Goal: Information Seeking & Learning: Understand process/instructions

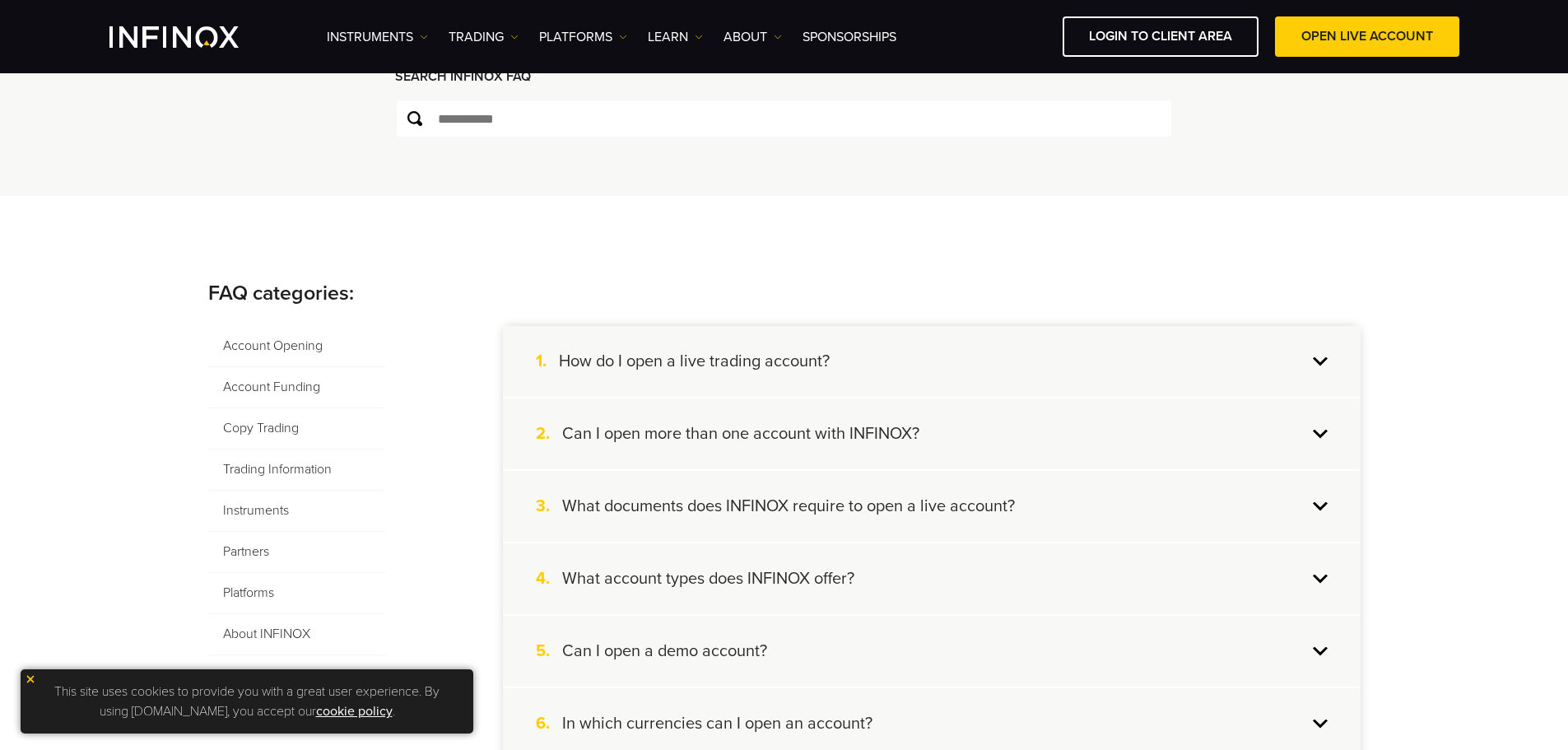
scroll to position [247, 0]
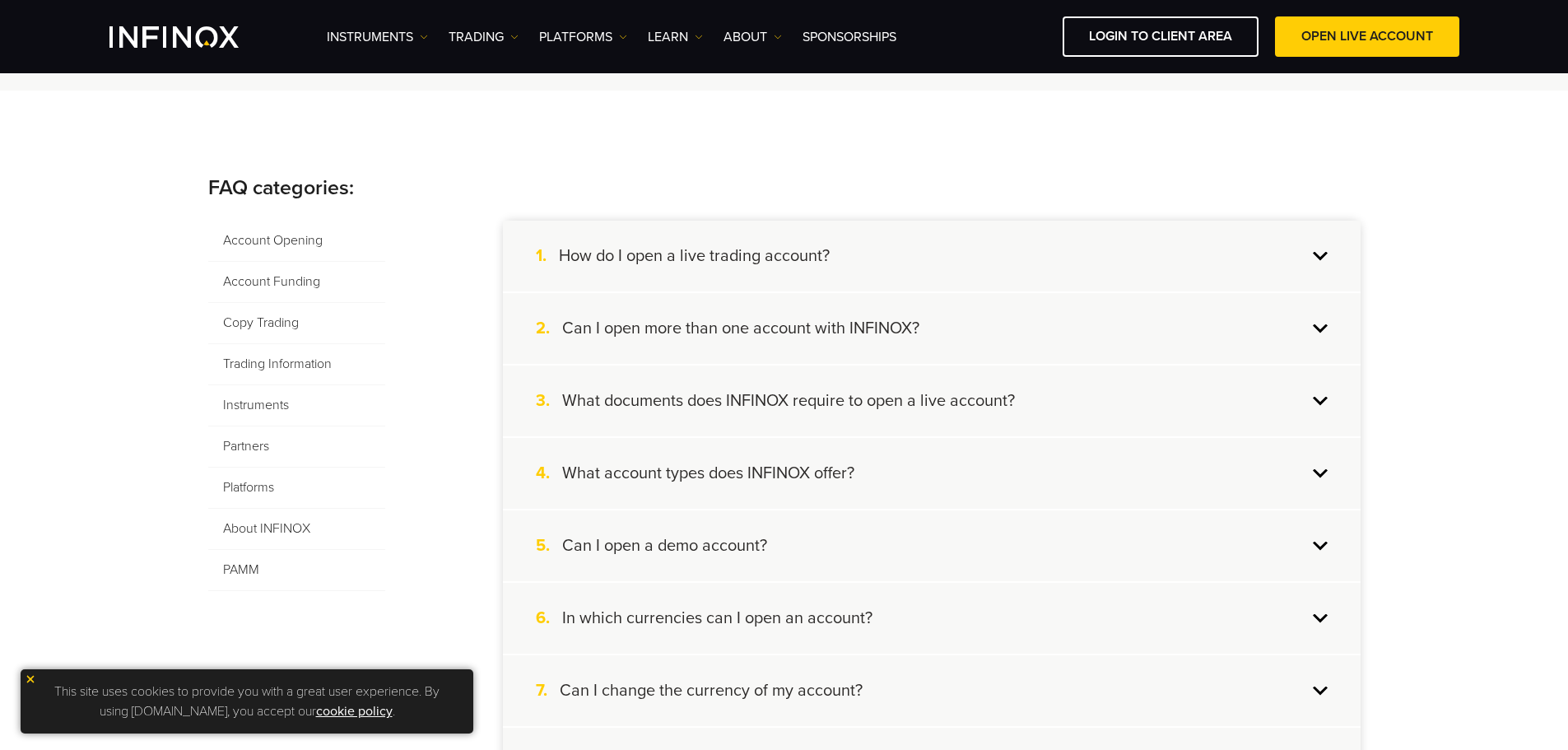
click at [861, 235] on div "1. How do I open a live trading account?" at bounding box center [932, 256] width 857 height 71
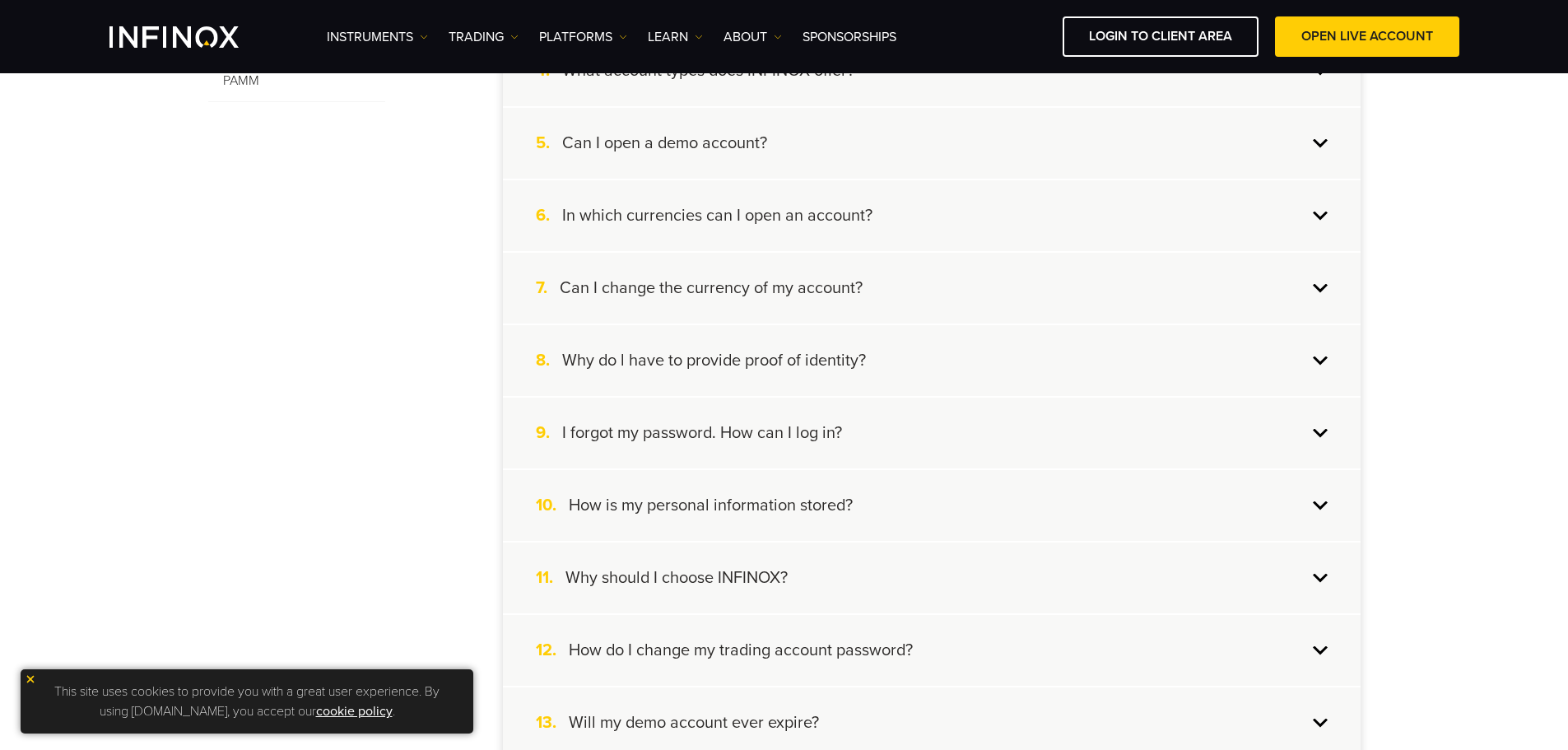
scroll to position [741, 0]
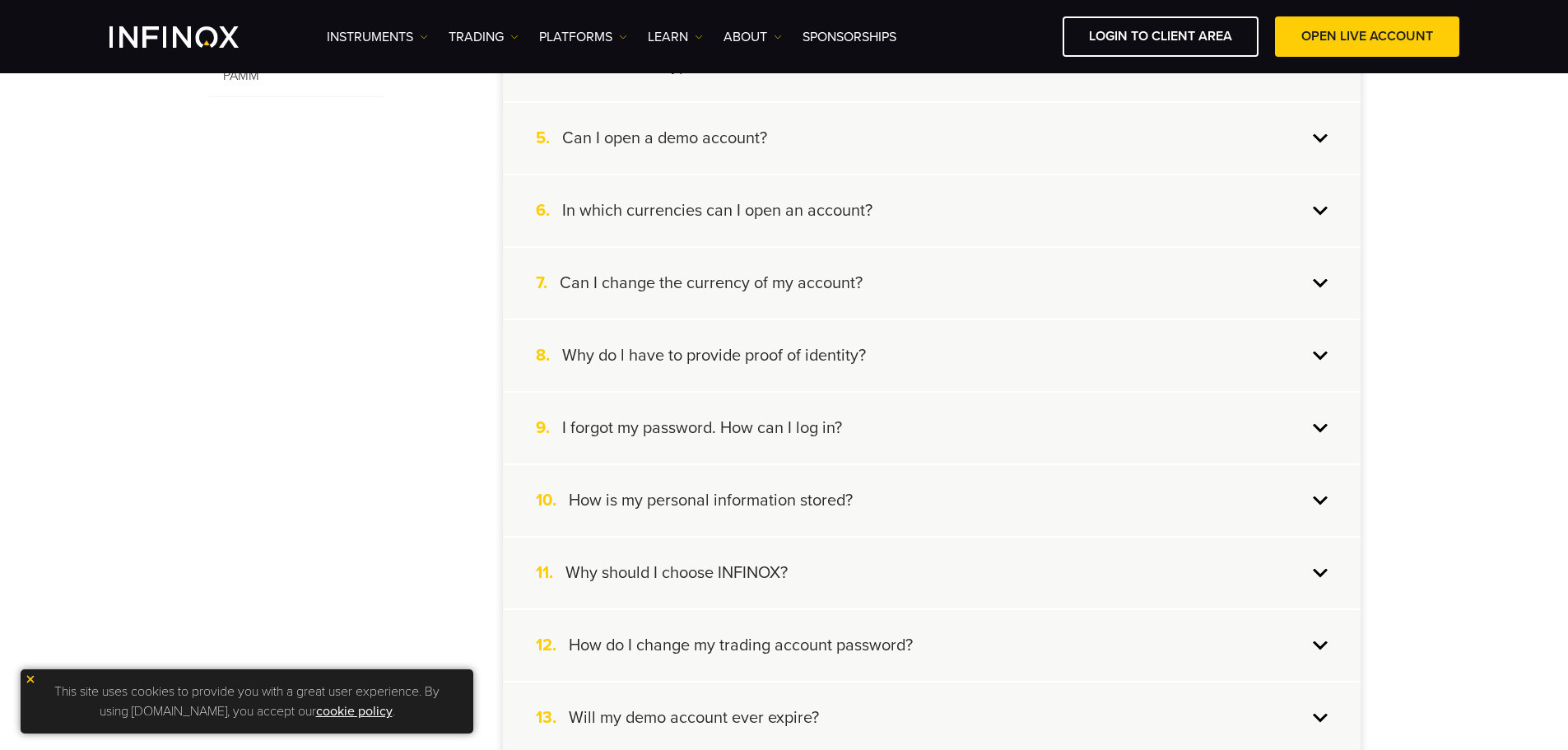
click at [1025, 235] on div "6. In which currencies can I open an account?" at bounding box center [932, 210] width 857 height 71
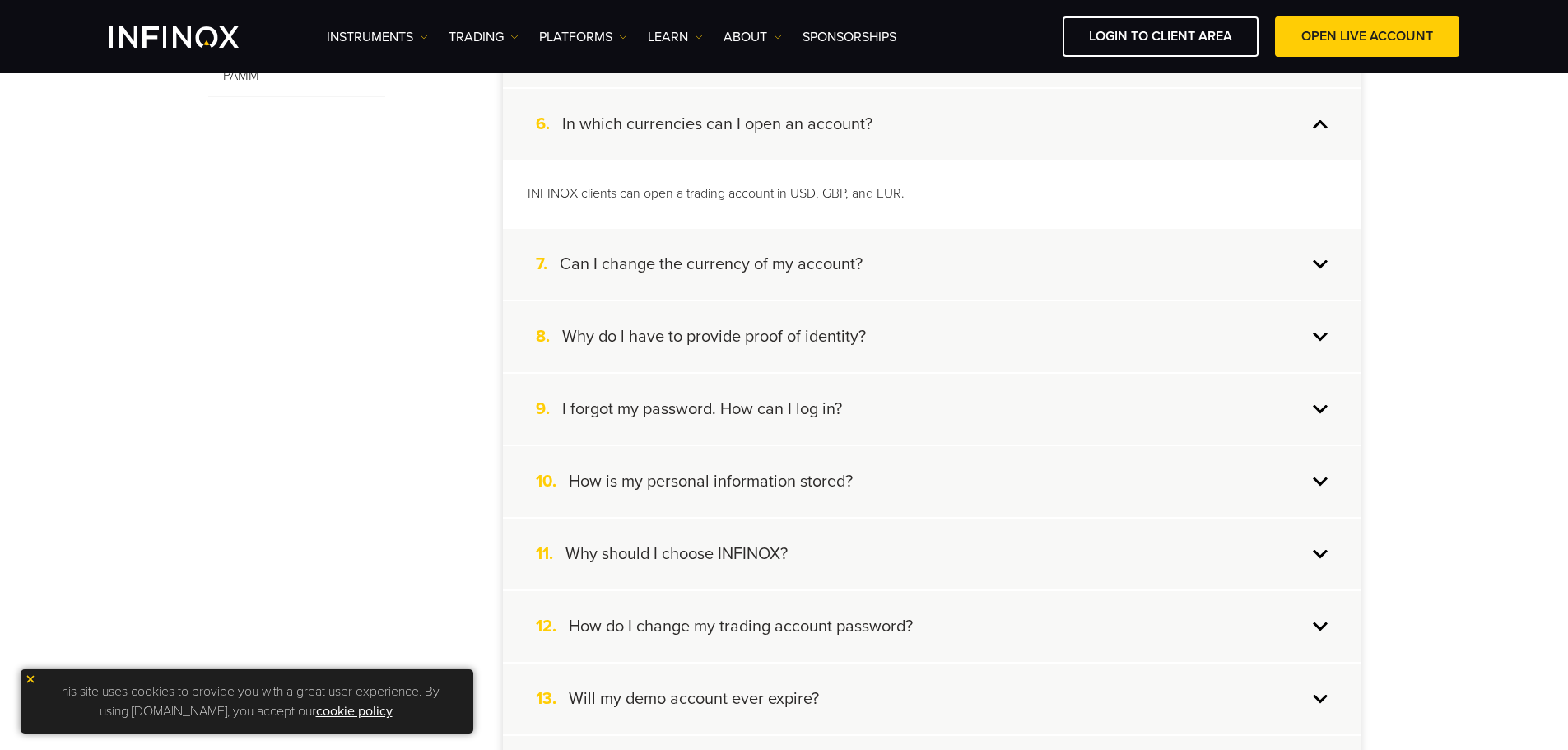
click at [1304, 265] on div "7. Can I change the currency of my account?" at bounding box center [932, 265] width 857 height 71
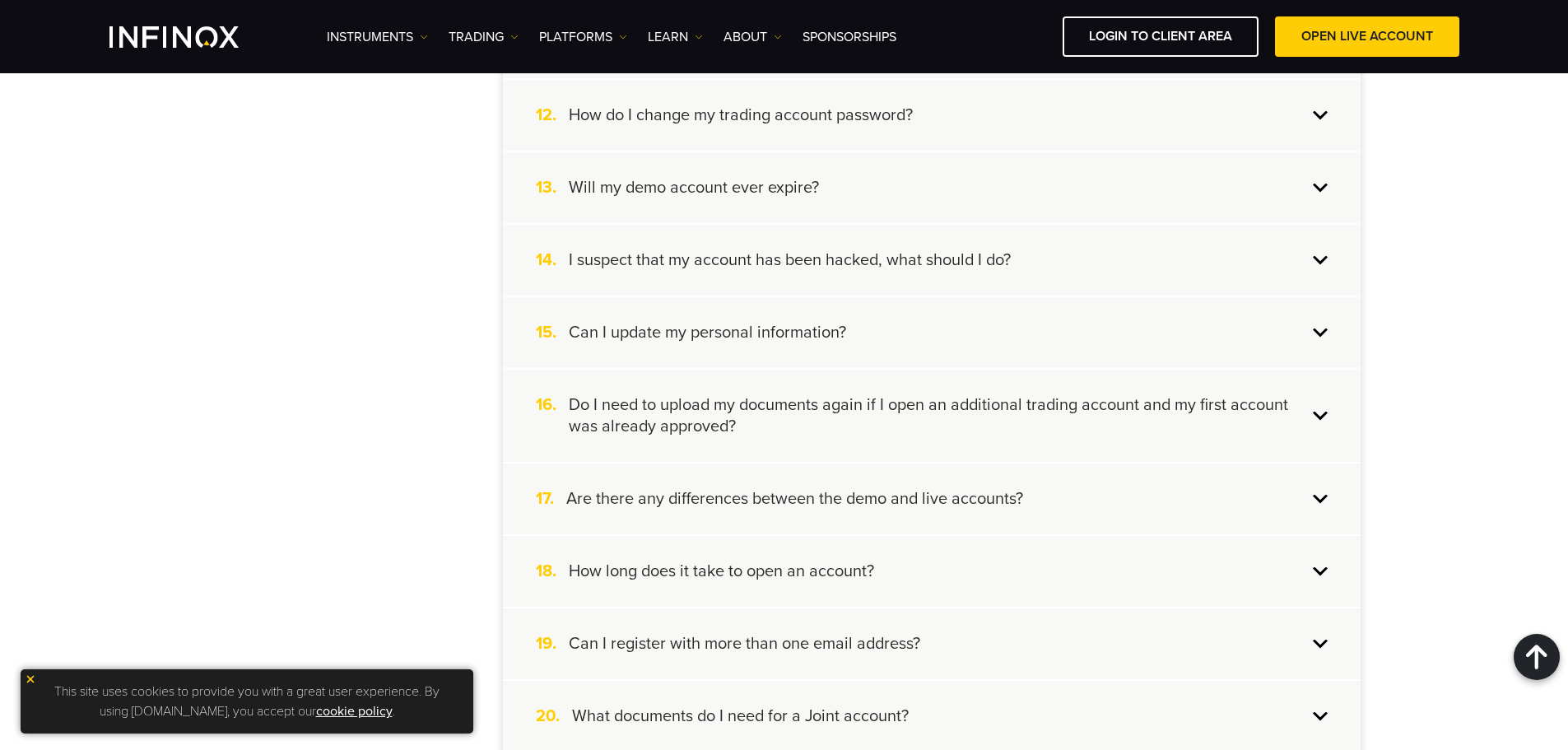
scroll to position [1318, 0]
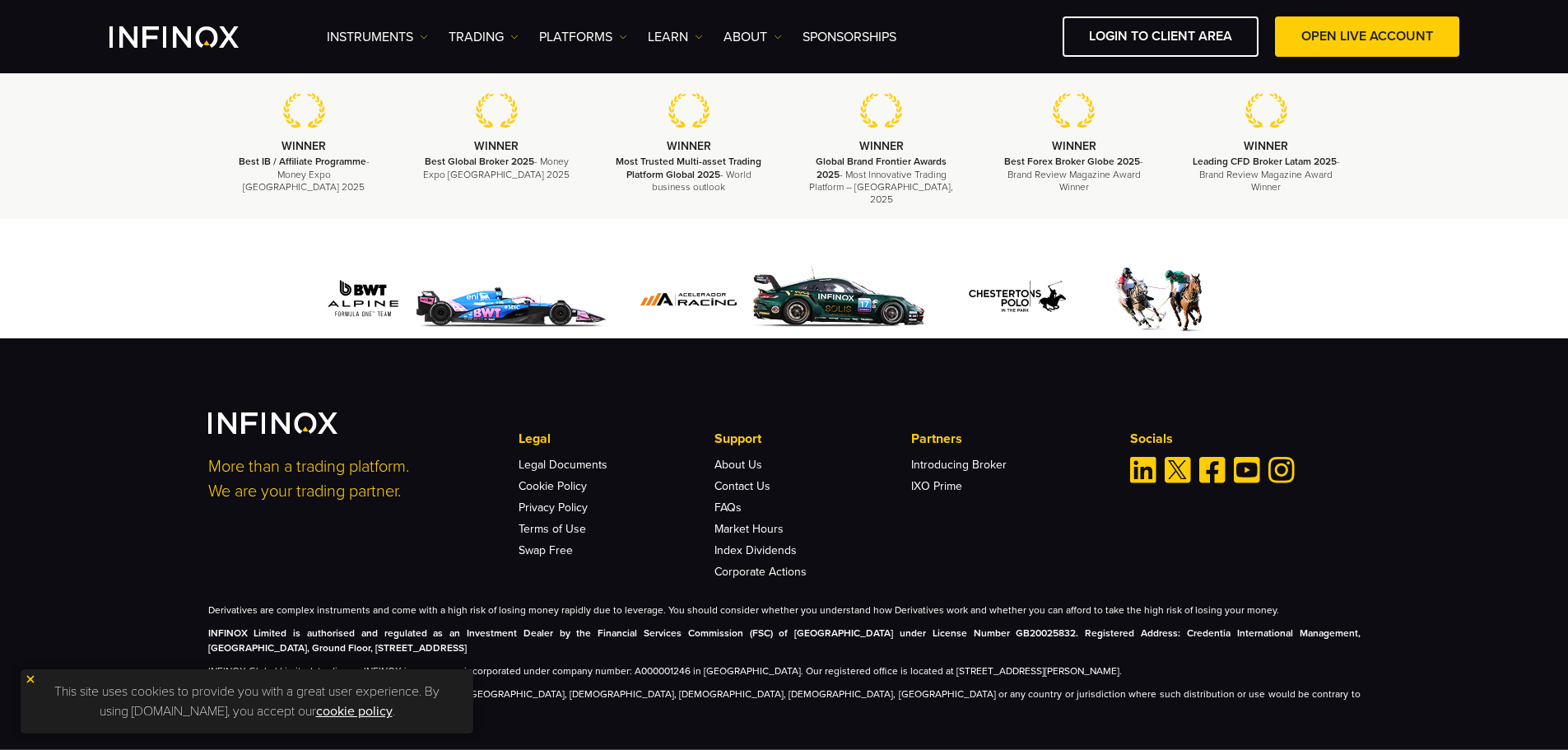
scroll to position [674, 0]
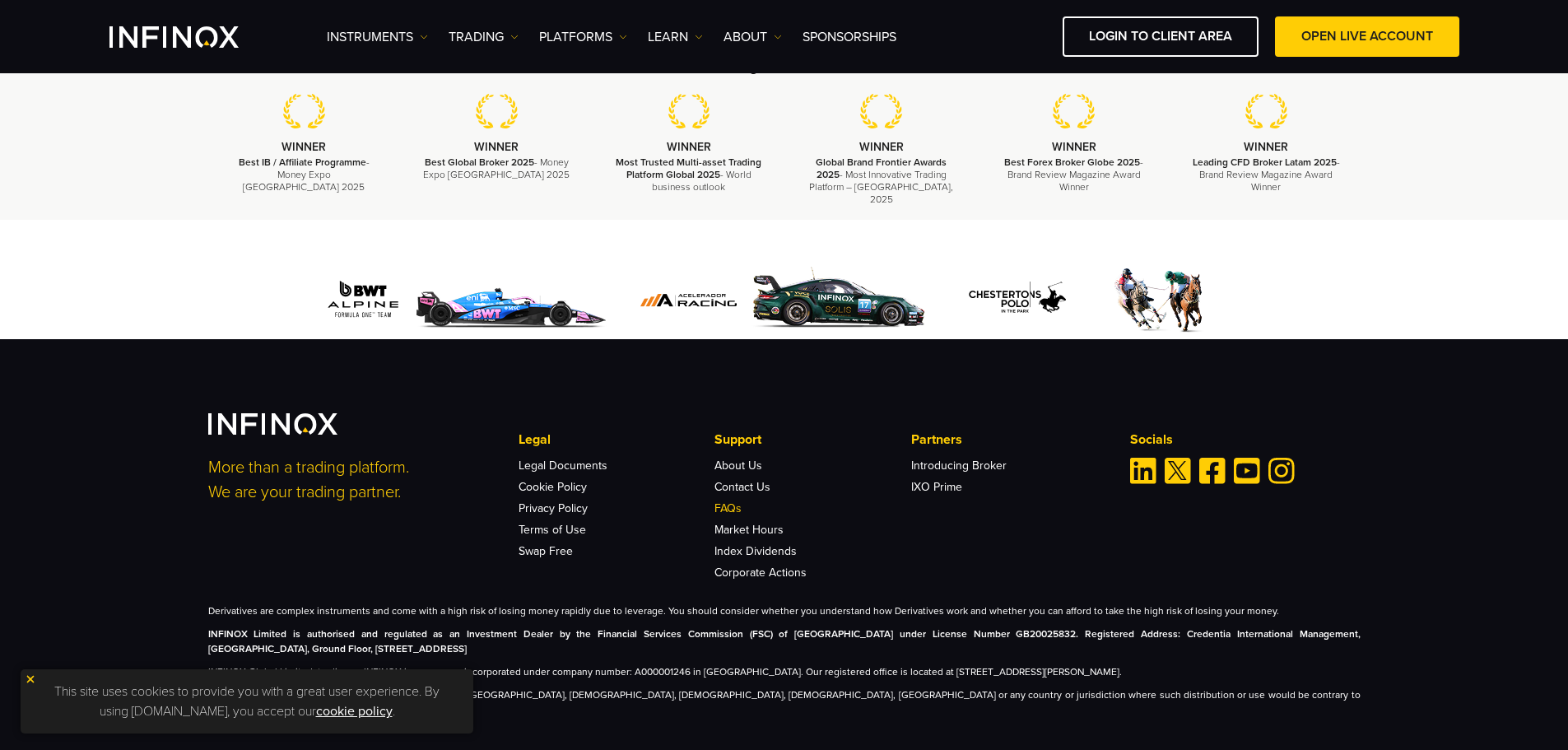
click at [726, 502] on link "FAQs" at bounding box center [728, 508] width 27 height 14
